Goal: Transaction & Acquisition: Subscribe to service/newsletter

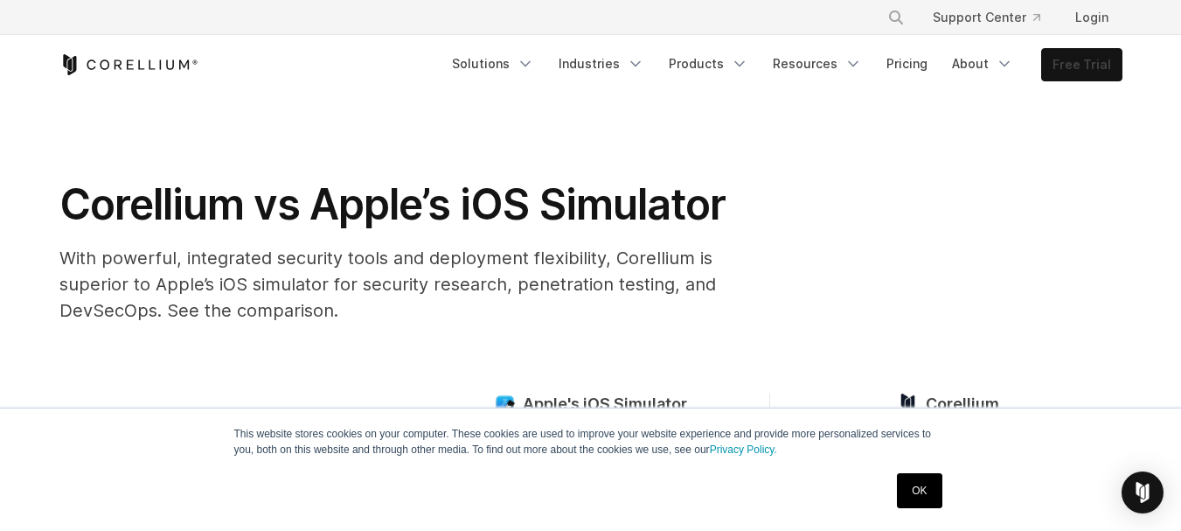
click at [1083, 64] on link "Free Trial" at bounding box center [1082, 64] width 80 height 31
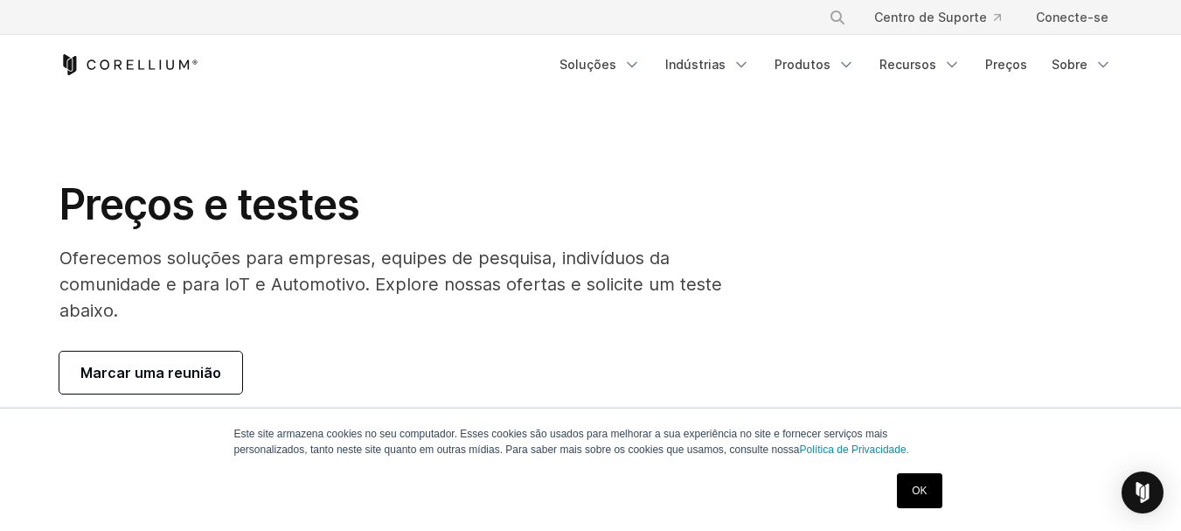
click at [915, 491] on font "OK" at bounding box center [919, 490] width 15 height 12
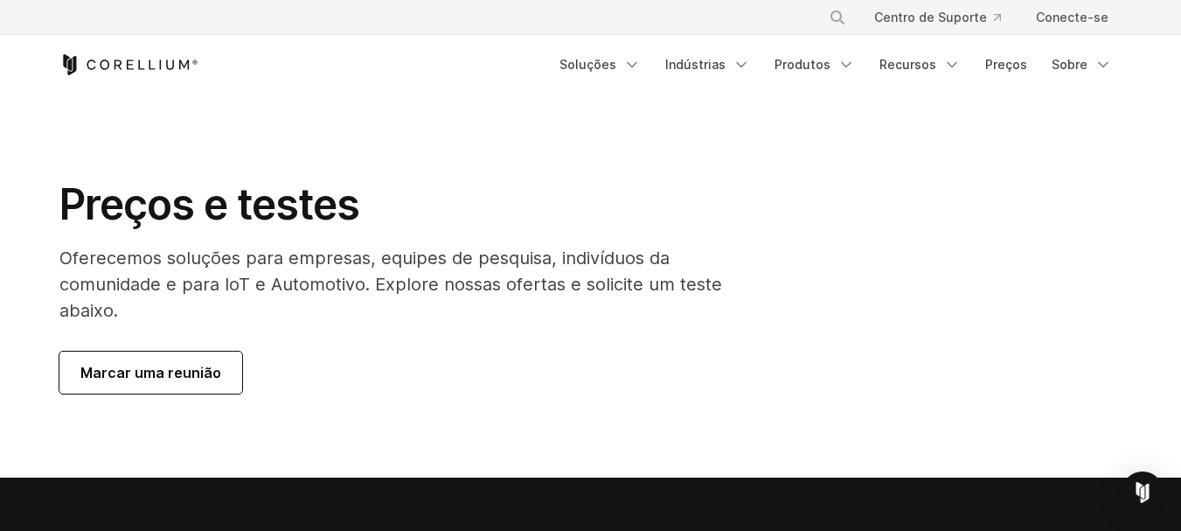
click at [190, 355] on link "Marcar uma reunião" at bounding box center [150, 372] width 183 height 42
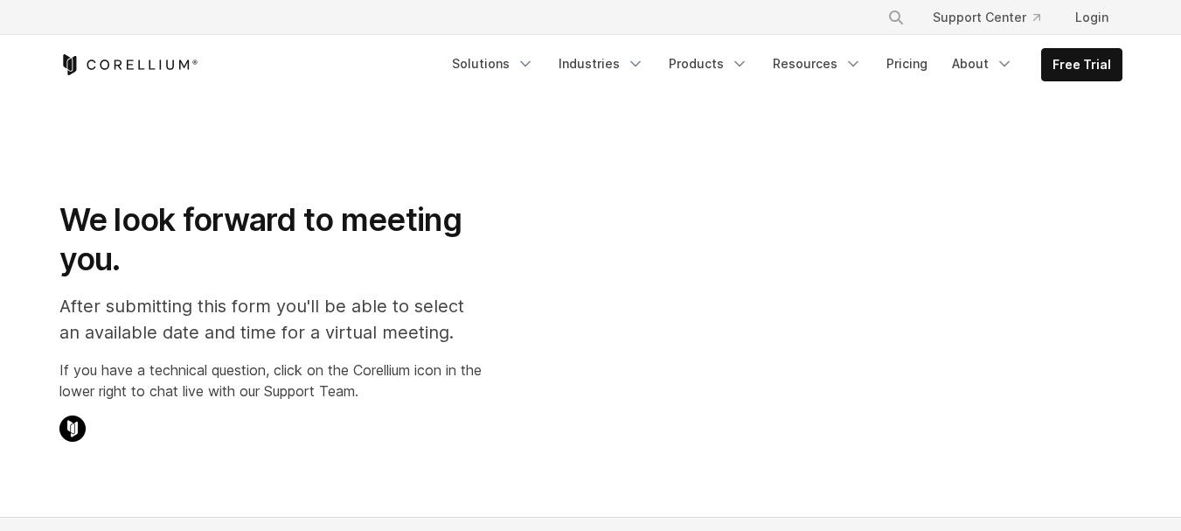
scroll to position [175, 0]
